Goal: Information Seeking & Learning: Learn about a topic

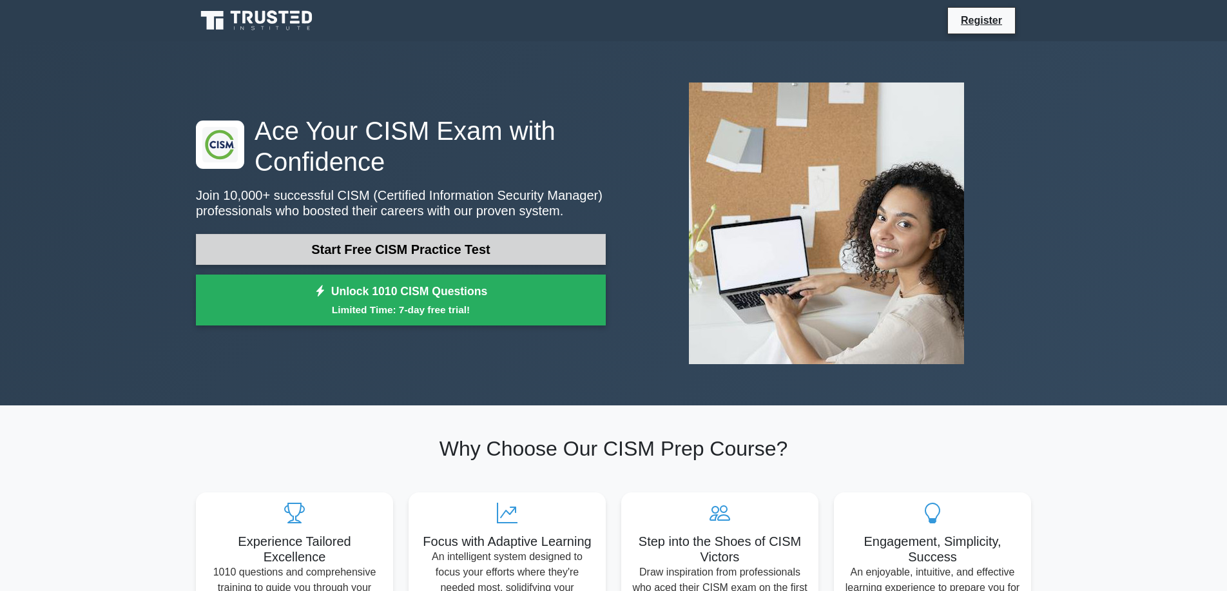
click at [383, 251] on link "Start Free CISM Practice Test" at bounding box center [401, 249] width 410 height 31
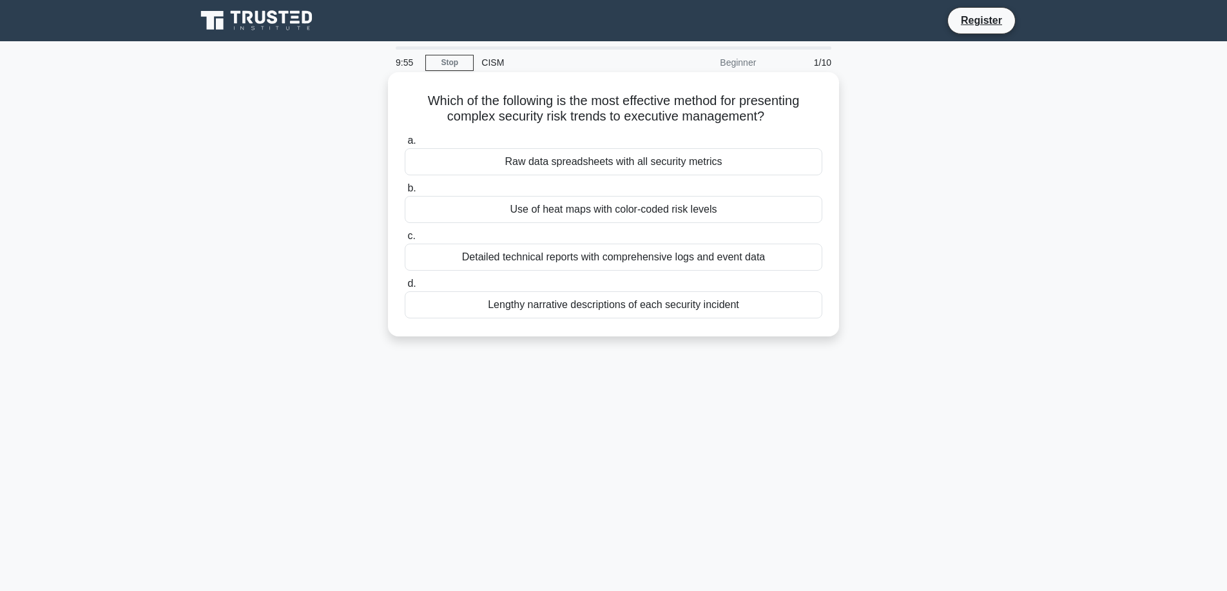
click at [443, 254] on div "Detailed technical reports with comprehensive logs and event data" at bounding box center [614, 257] width 418 height 27
click at [405, 240] on input "c. Detailed technical reports with comprehensive logs and event data" at bounding box center [405, 236] width 0 height 8
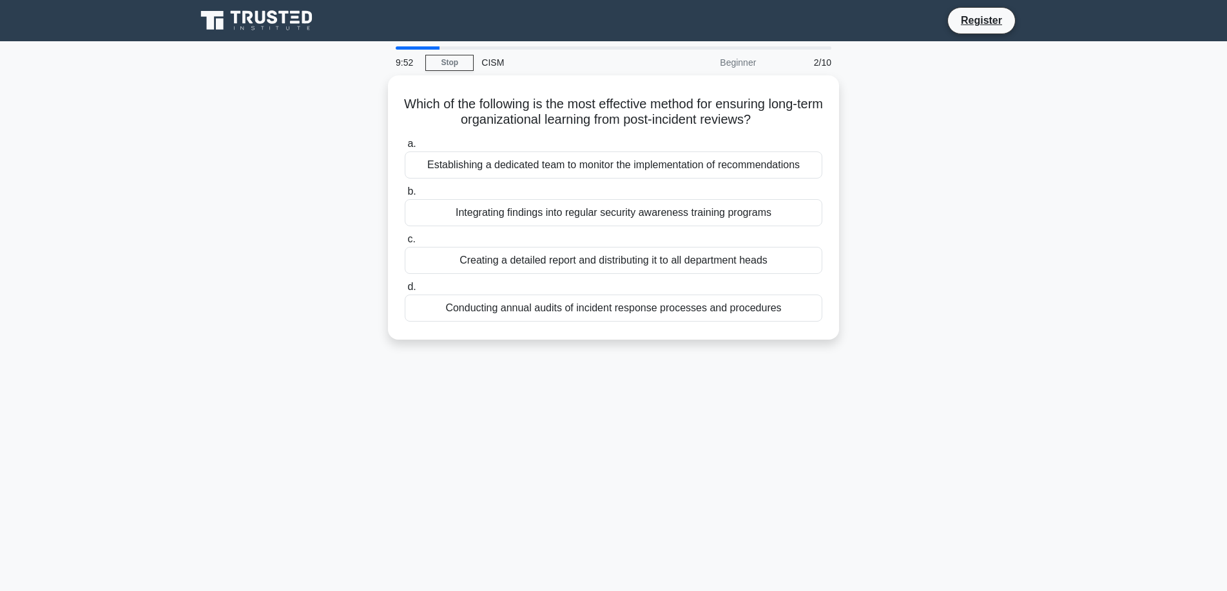
click at [443, 254] on div "Creating a detailed report and distributing it to all department heads" at bounding box center [614, 260] width 418 height 27
click at [405, 244] on input "c. Creating a detailed report and distributing it to all department heads" at bounding box center [405, 239] width 0 height 8
click at [443, 254] on div "Implementing advanced security technologies across all business units" at bounding box center [614, 260] width 418 height 27
click at [405, 244] on input "c. Implementing advanced security technologies across all business units" at bounding box center [405, 239] width 0 height 8
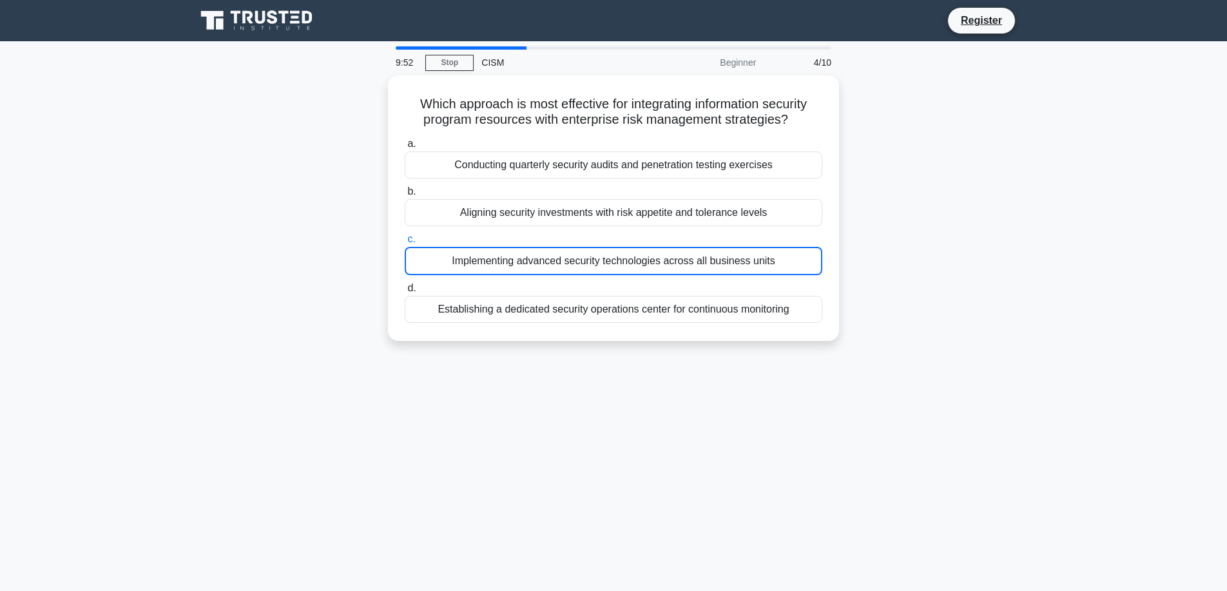
click at [443, 254] on div "Implementing advanced security technologies across all business units" at bounding box center [614, 261] width 418 height 28
click at [405, 244] on input "c. Implementing advanced security technologies across all business units" at bounding box center [405, 239] width 0 height 8
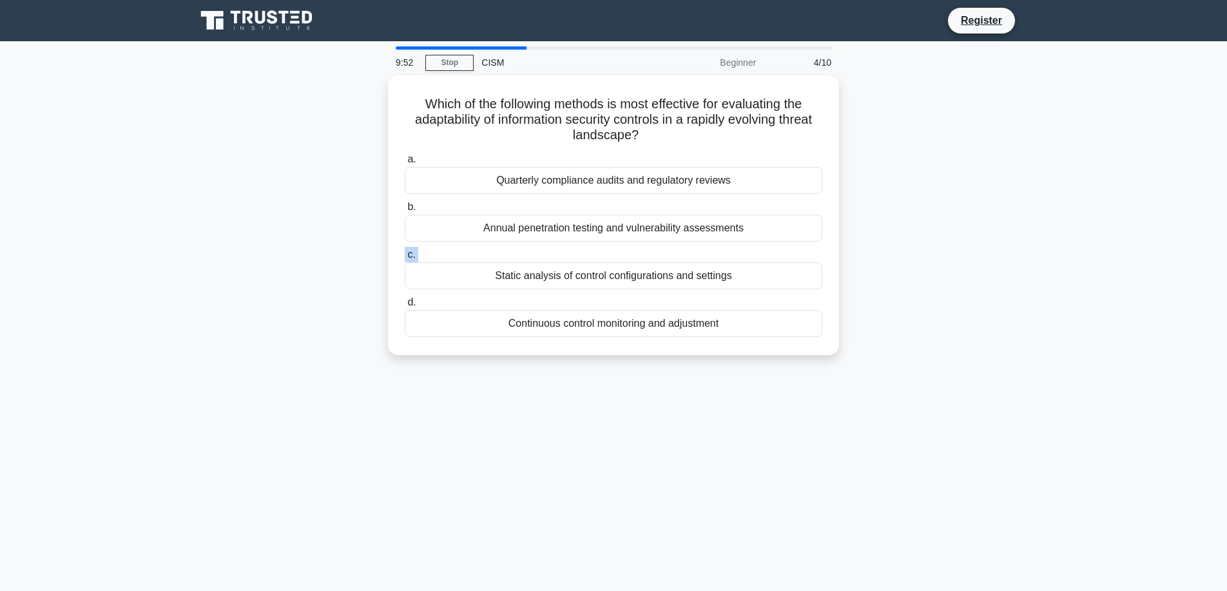
click at [443, 254] on label "c. Static analysis of control configurations and settings" at bounding box center [614, 268] width 418 height 43
click at [405, 254] on input "c. Static analysis of control configurations and settings" at bounding box center [405, 255] width 0 height 8
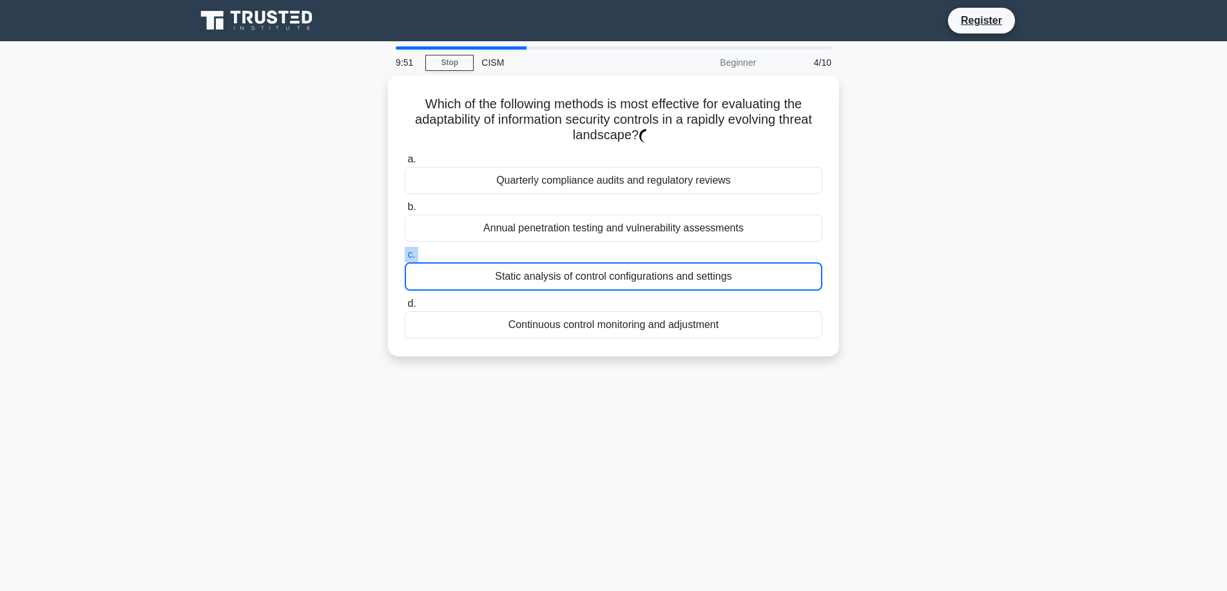
click at [443, 254] on label "c. Static analysis of control configurations and settings" at bounding box center [614, 269] width 418 height 44
click at [405, 254] on input "c. Static analysis of control configurations and settings" at bounding box center [405, 255] width 0 height 8
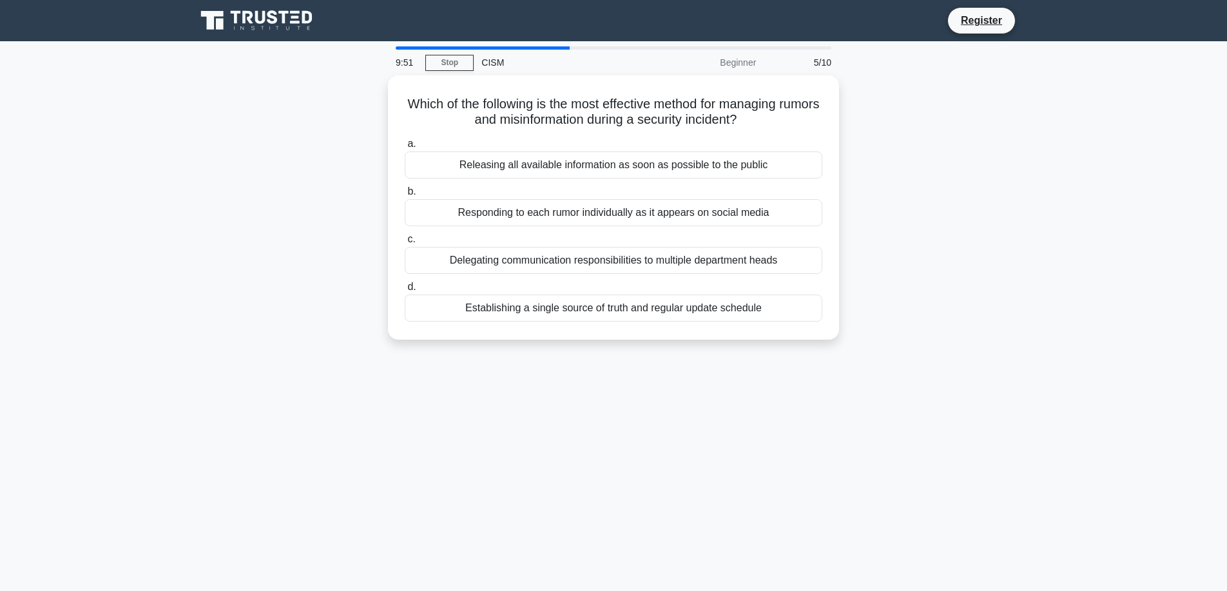
click at [443, 254] on div "Delegating communication responsibilities to multiple department heads" at bounding box center [614, 260] width 418 height 27
click at [405, 244] on input "c. Delegating communication responsibilities to multiple department heads" at bounding box center [405, 239] width 0 height 8
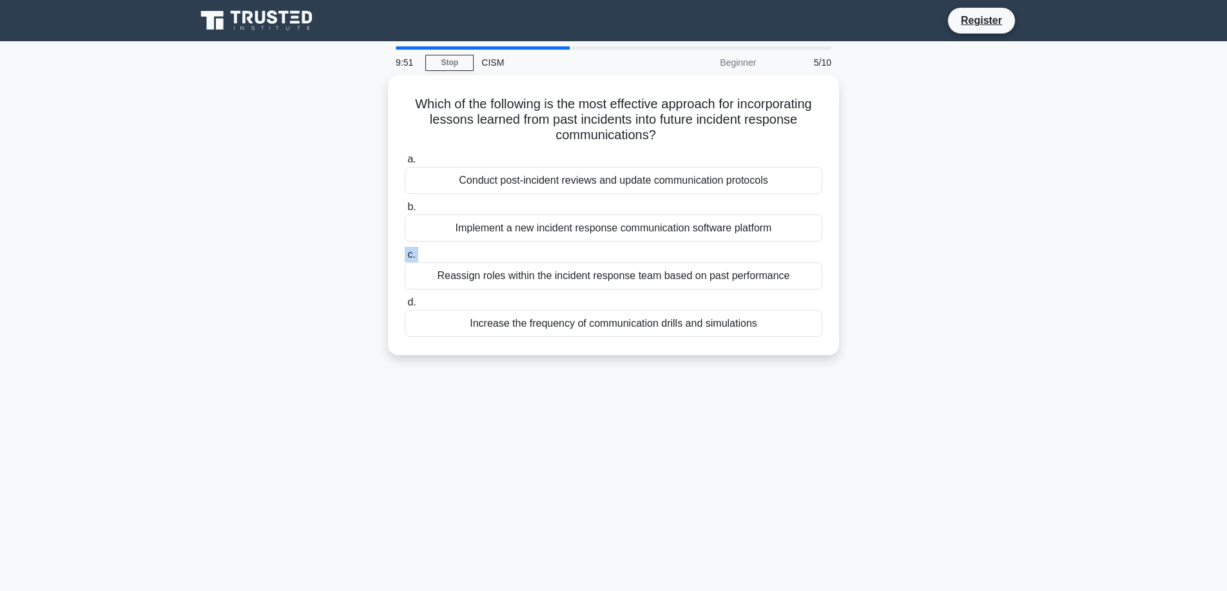
click at [443, 254] on label "c. Reassign roles within the incident response team based on past performance" at bounding box center [614, 268] width 418 height 43
click at [405, 254] on input "c. Reassign roles within the incident response team based on past performance" at bounding box center [405, 255] width 0 height 8
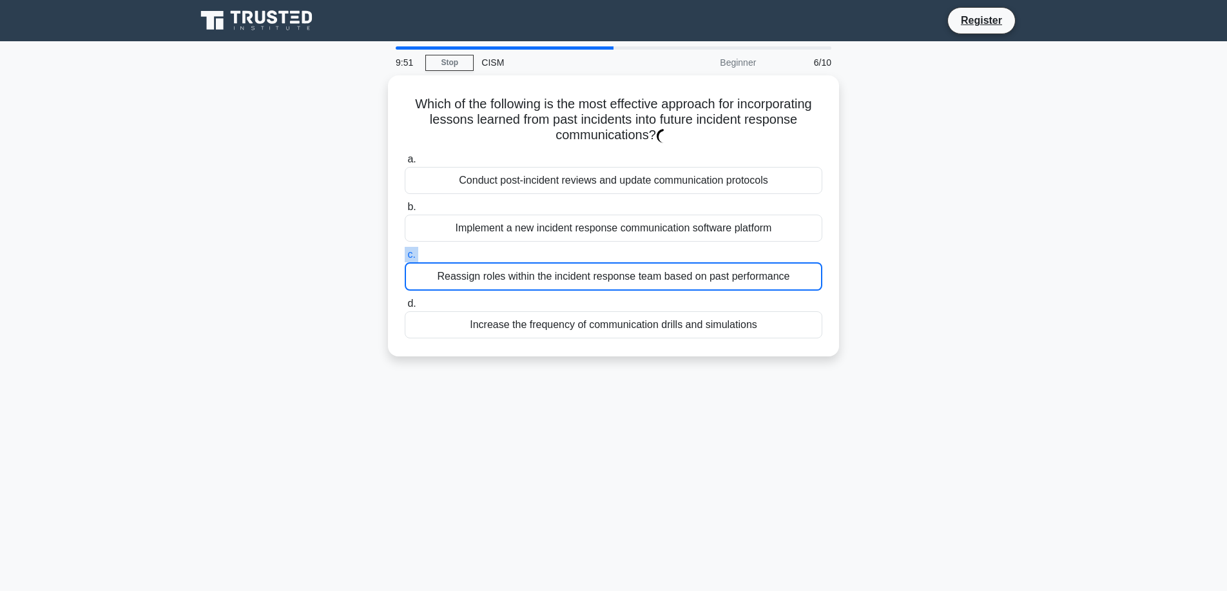
click at [443, 254] on label "c. Reassign roles within the incident response team based on past performance" at bounding box center [614, 269] width 418 height 44
click at [405, 254] on input "c. Reassign roles within the incident response team based on past performance" at bounding box center [405, 255] width 0 height 8
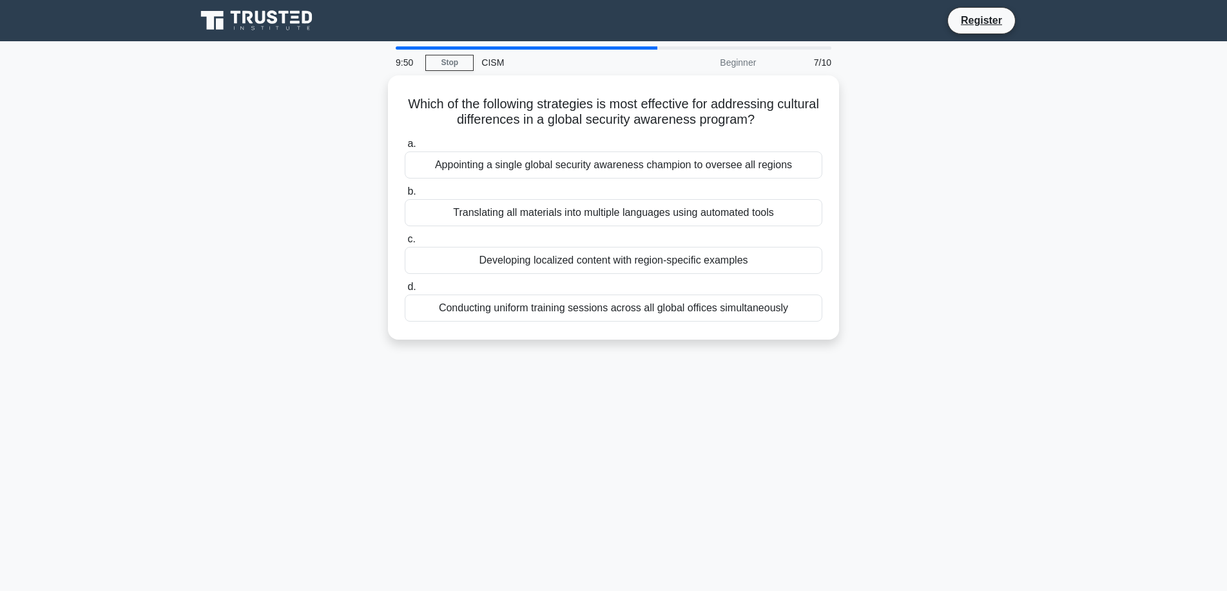
click at [443, 254] on div "Developing localized content with region-specific examples" at bounding box center [614, 260] width 418 height 27
click at [405, 244] on input "c. Developing localized content with region-specific examples" at bounding box center [405, 239] width 0 height 8
